Goal: Task Accomplishment & Management: Use online tool/utility

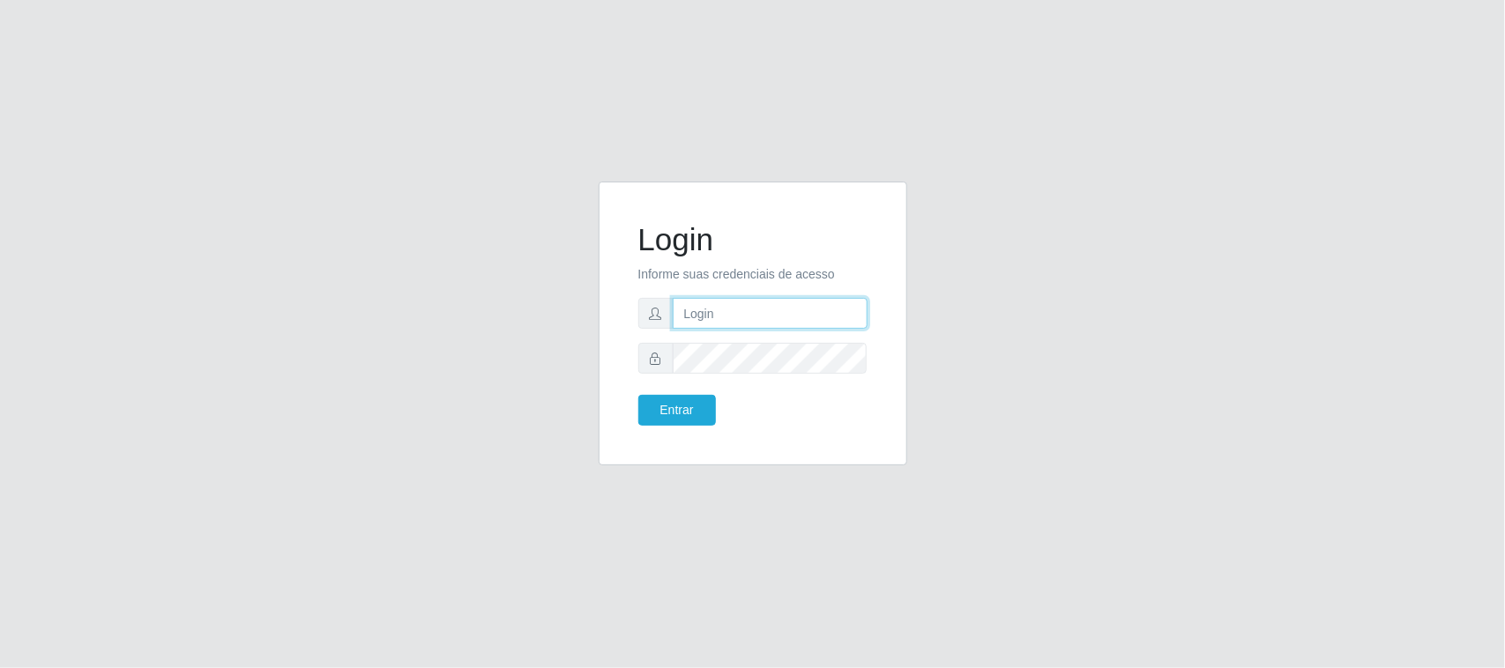
click at [751, 320] on input "text" at bounding box center [770, 313] width 195 height 31
type input "[EMAIL_ADDRESS][DOMAIN_NAME]"
click at [638, 395] on button "Entrar" at bounding box center [677, 410] width 78 height 31
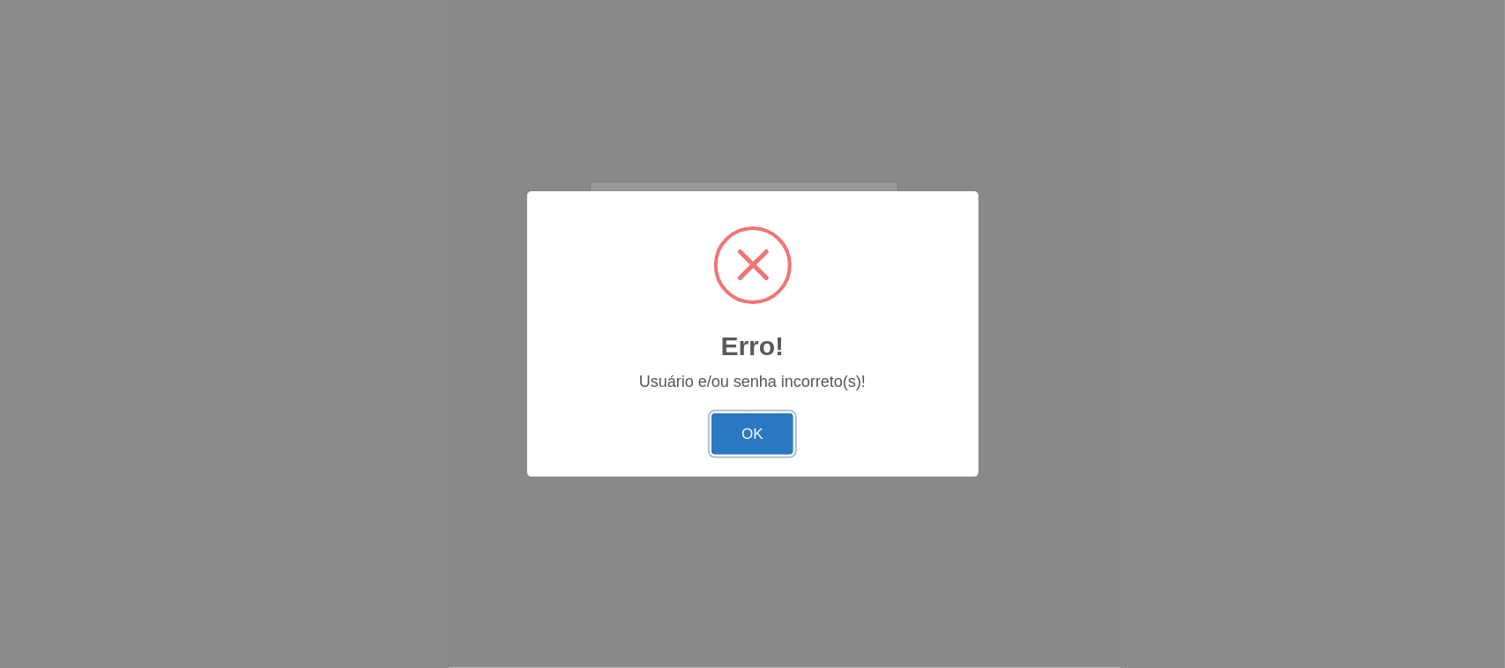
click at [739, 435] on button "OK" at bounding box center [752, 433] width 82 height 41
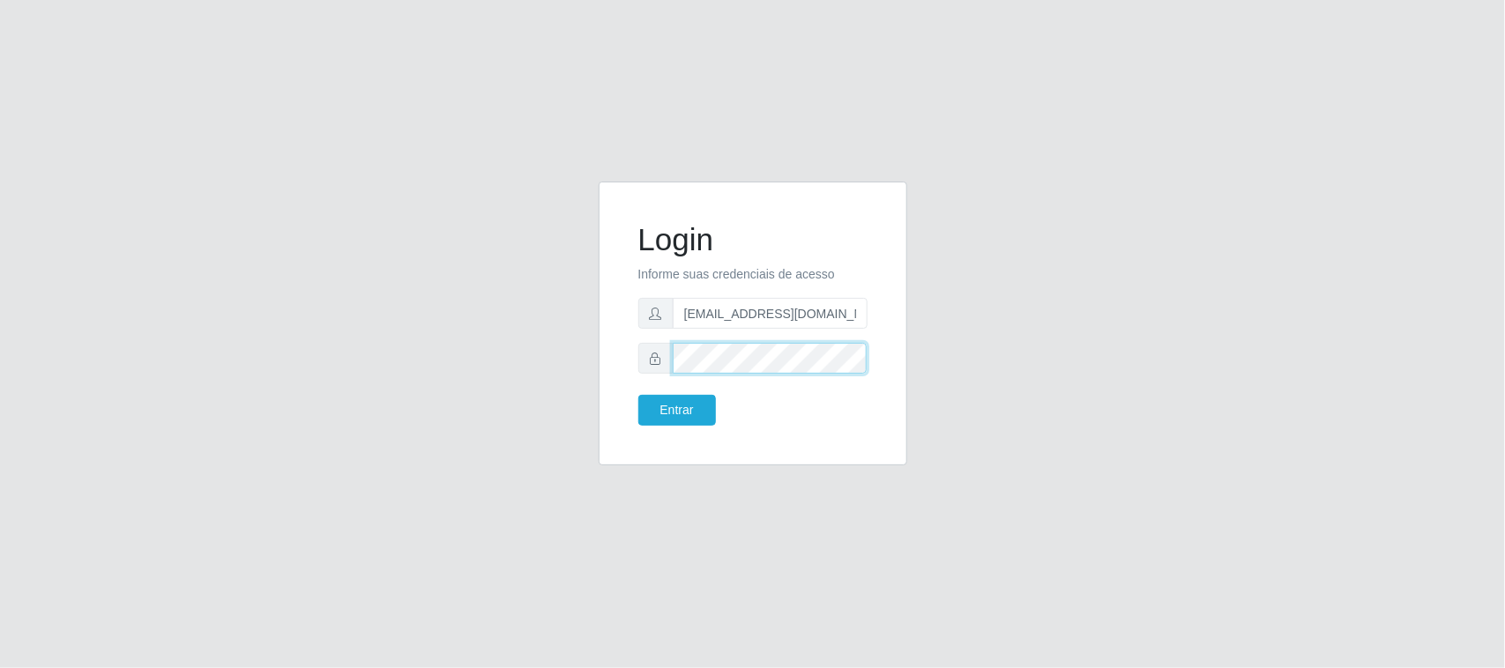
click at [539, 348] on div "Login Informe suas credenciais de acesso [EMAIL_ADDRESS][DOMAIN_NAME] Entrar" at bounding box center [752, 334] width 1005 height 305
click at [638, 395] on button "Entrar" at bounding box center [677, 410] width 78 height 31
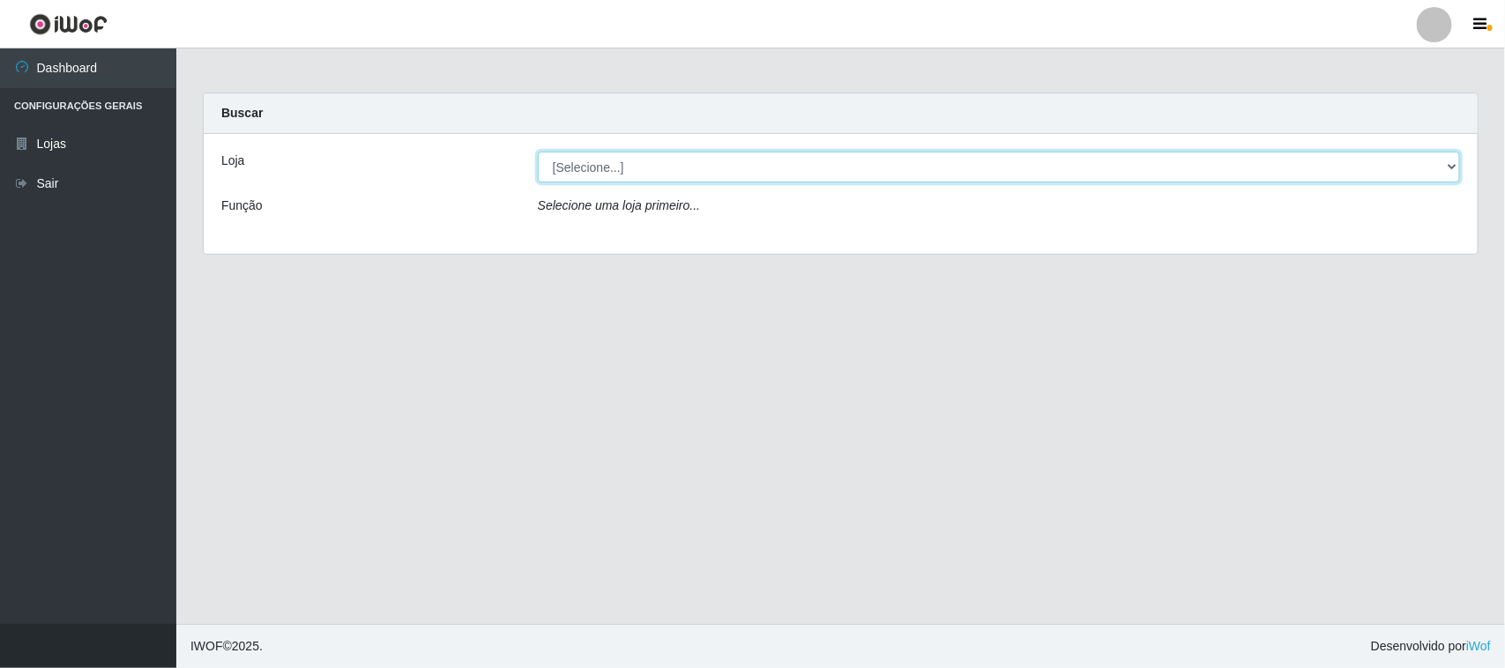
click at [714, 175] on select "[Selecione...] Nordestão - [GEOGRAPHIC_DATA]" at bounding box center [999, 167] width 922 height 31
select select "420"
click at [538, 152] on select "[Selecione...] Nordestão - [GEOGRAPHIC_DATA]" at bounding box center [999, 167] width 922 height 31
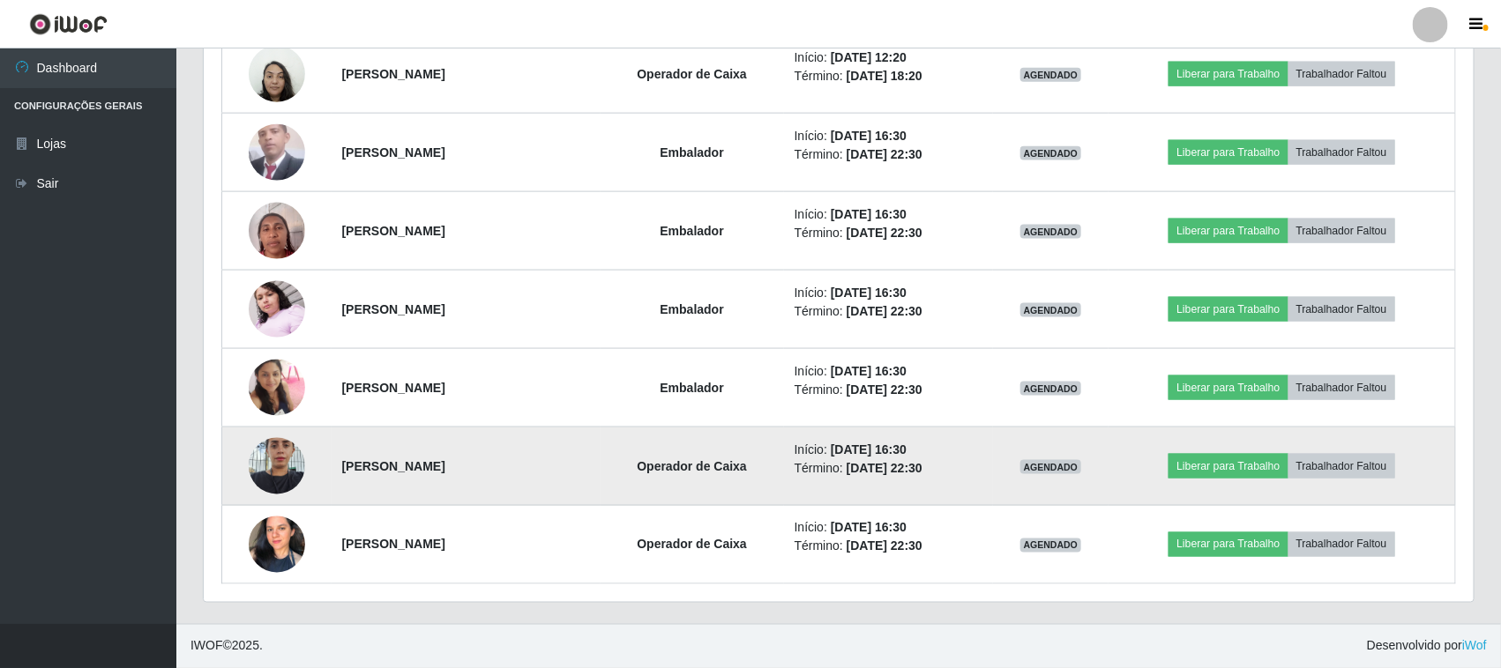
scroll to position [367, 1270]
